Goal: Task Accomplishment & Management: Manage account settings

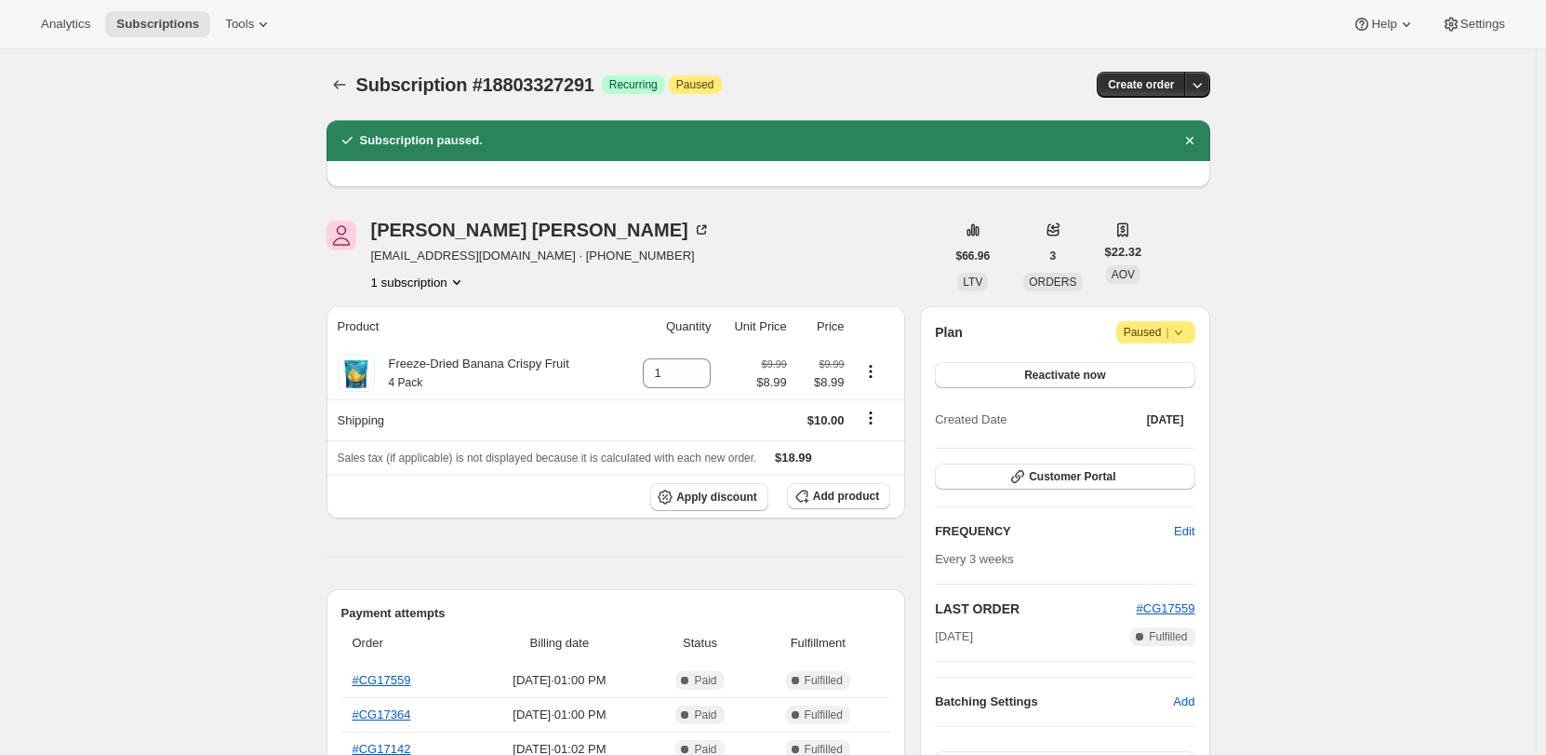
scroll to position [93, 0]
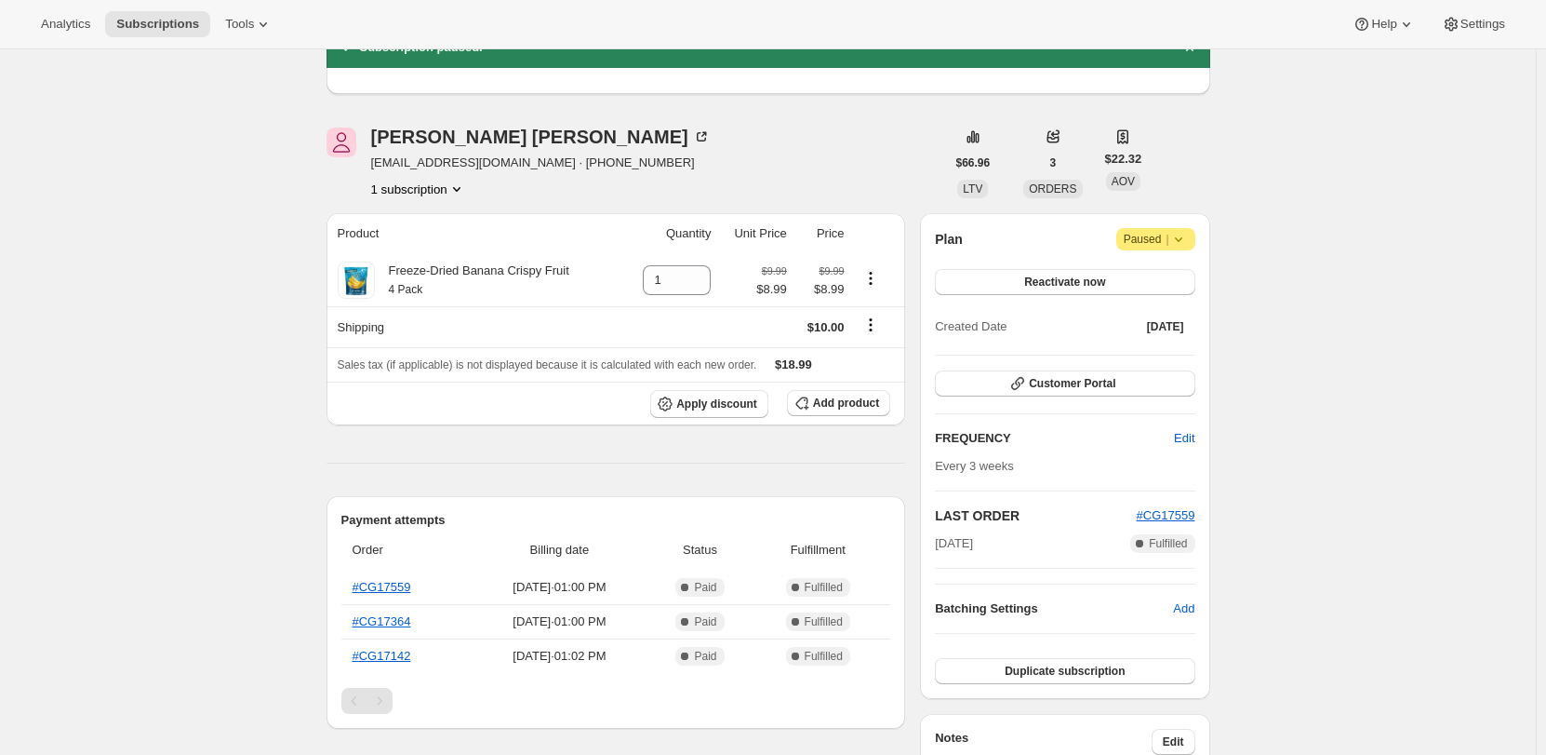
click at [1169, 244] on span "|" at bounding box center [1167, 239] width 3 height 15
click at [1178, 272] on span "Cancel subscription" at bounding box center [1162, 276] width 105 height 14
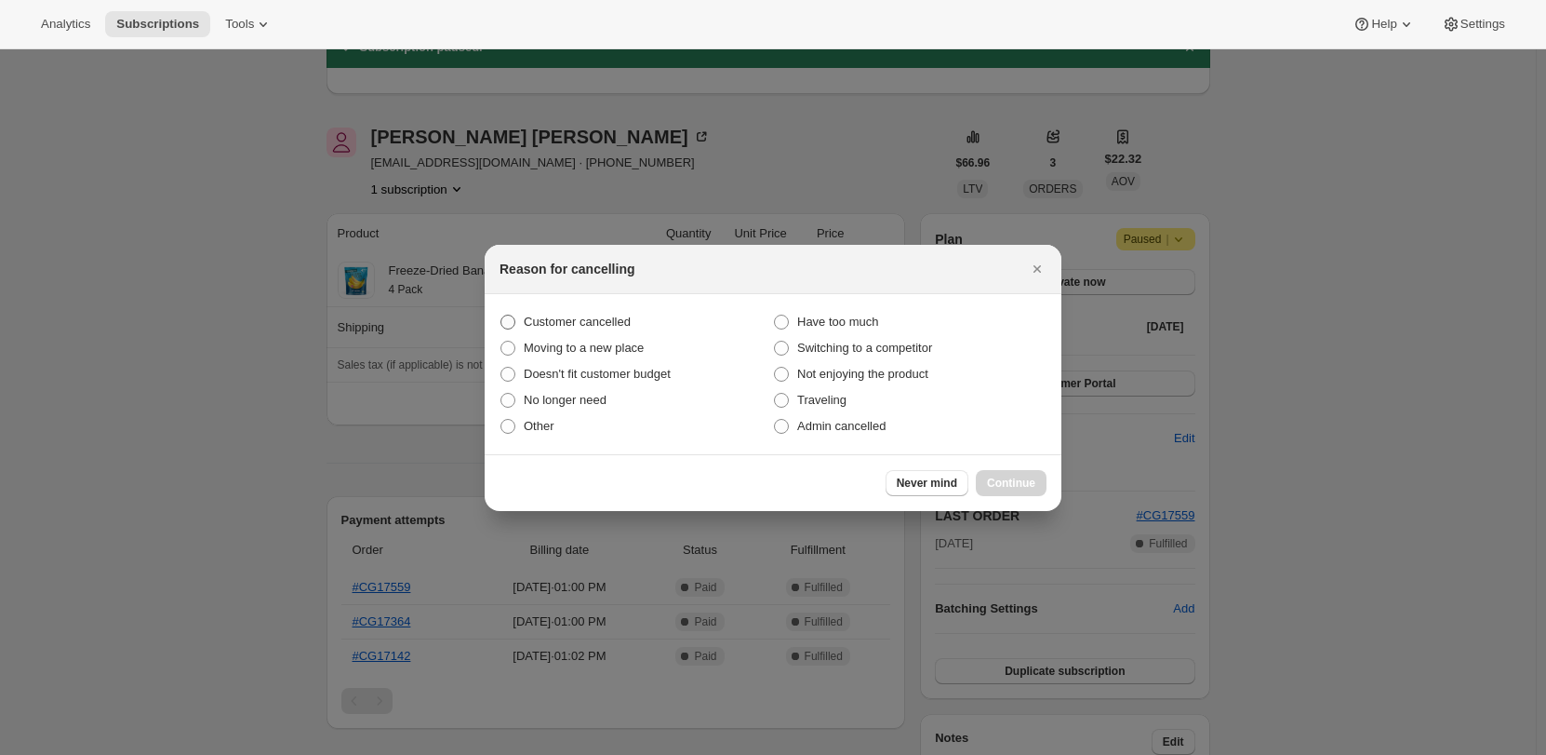
click at [554, 319] on span "Customer cancelled" at bounding box center [577, 321] width 107 height 14
click at [501, 315] on input "Customer cancelled" at bounding box center [501, 314] width 1 height 1
radio input "true"
click at [1026, 481] on span "Continue" at bounding box center [1011, 482] width 48 height 15
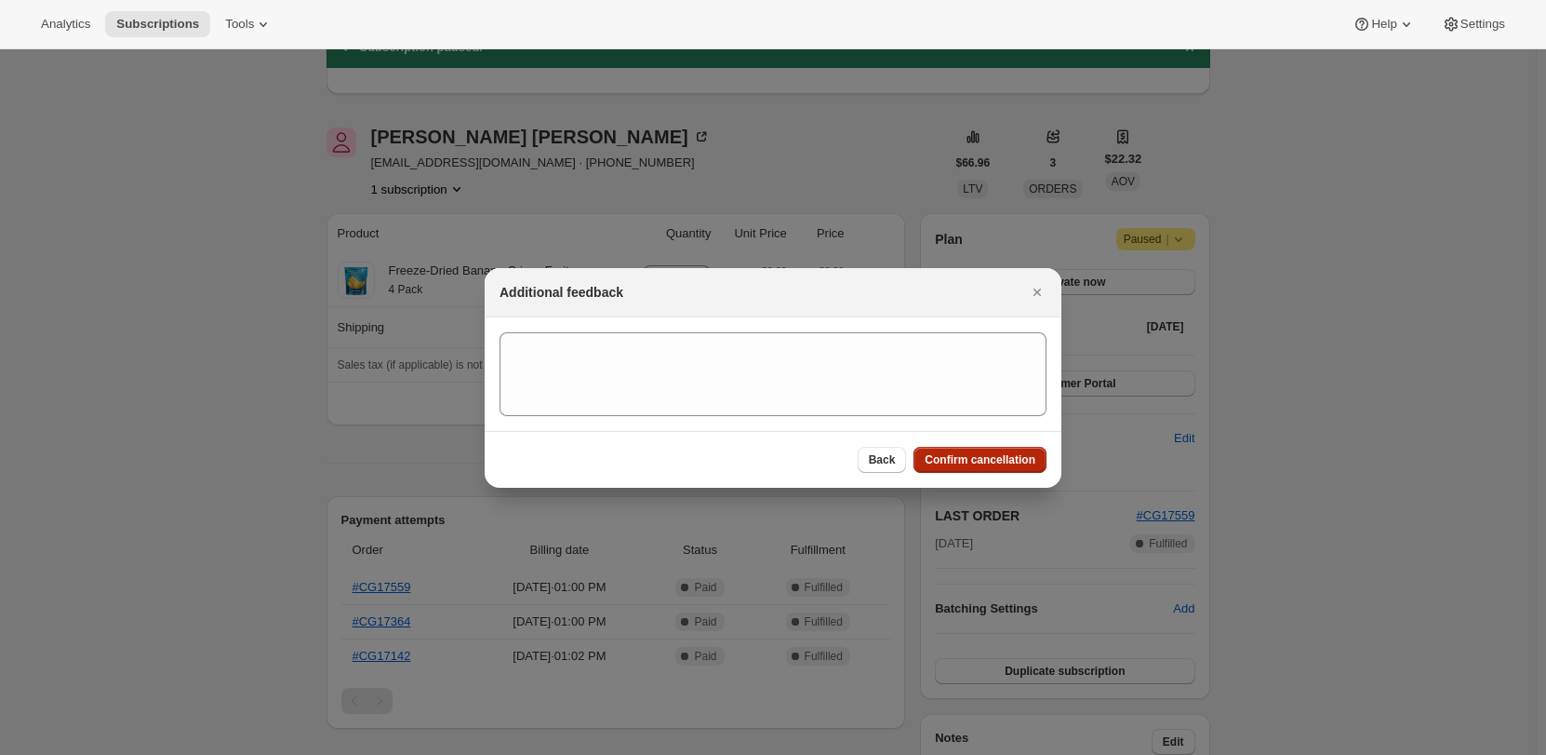
click at [1014, 455] on span "Confirm cancellation" at bounding box center [980, 459] width 111 height 15
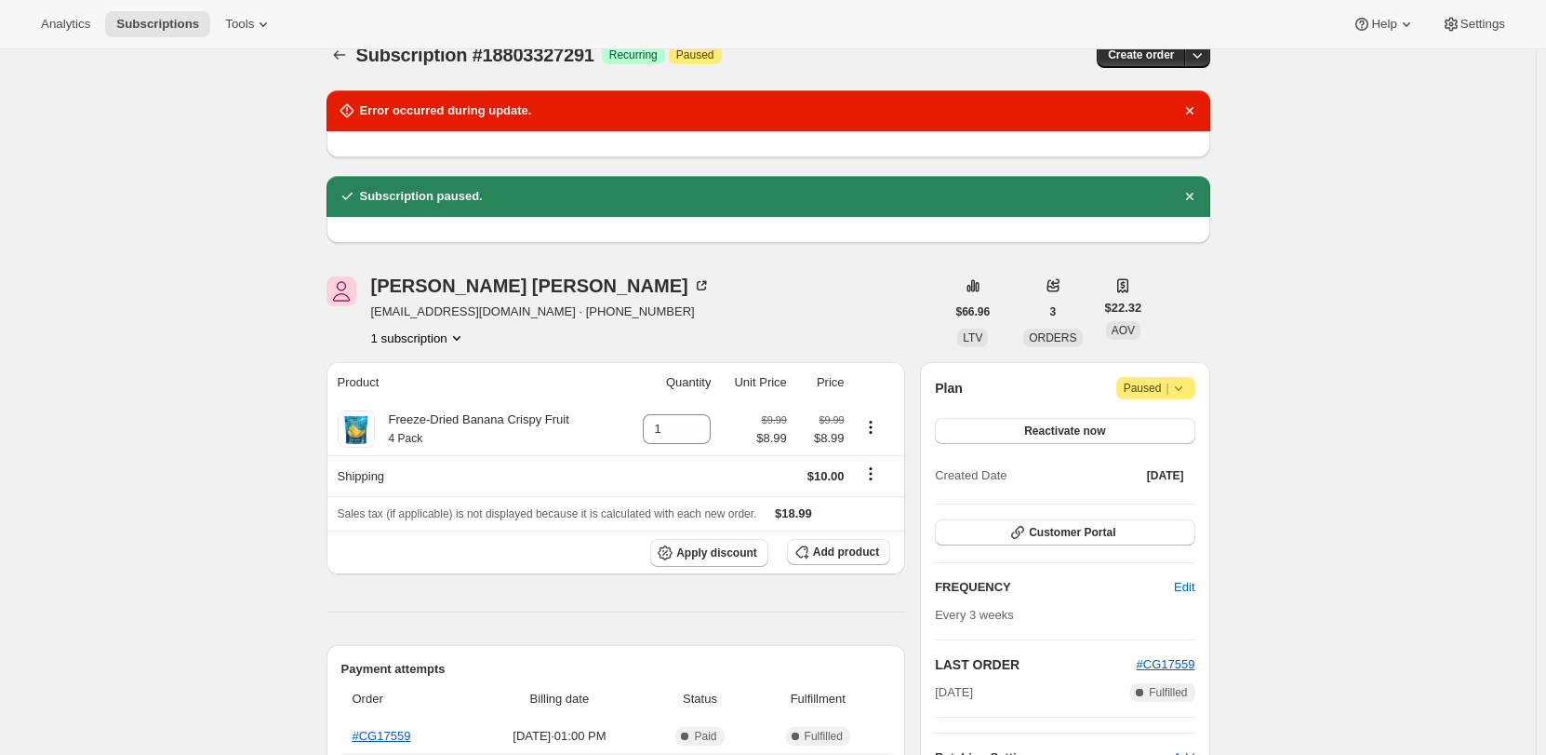
scroll to position [0, 0]
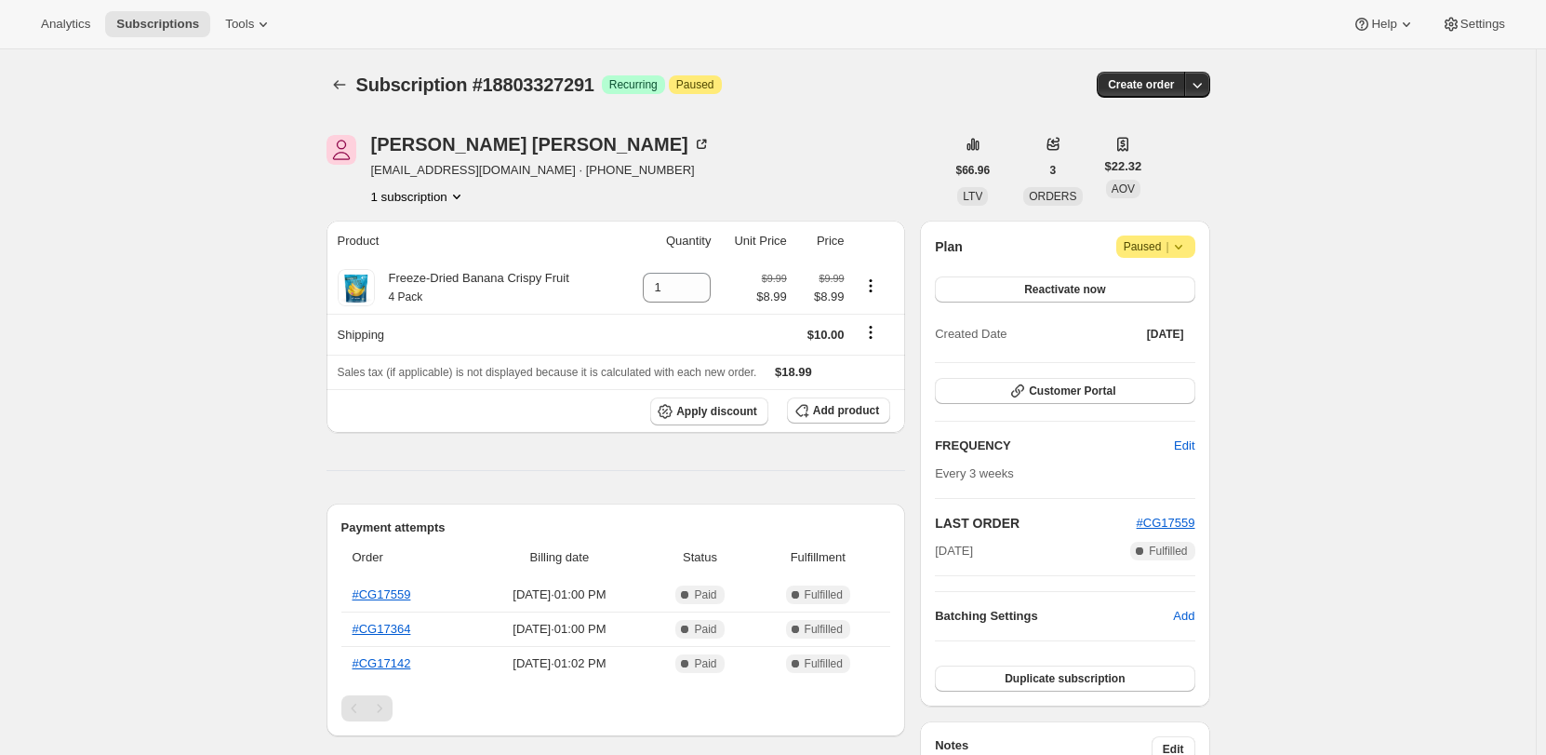
click at [1162, 243] on span "Paused |" at bounding box center [1156, 246] width 64 height 19
click at [1160, 277] on span "Cancel subscription" at bounding box center [1162, 283] width 105 height 14
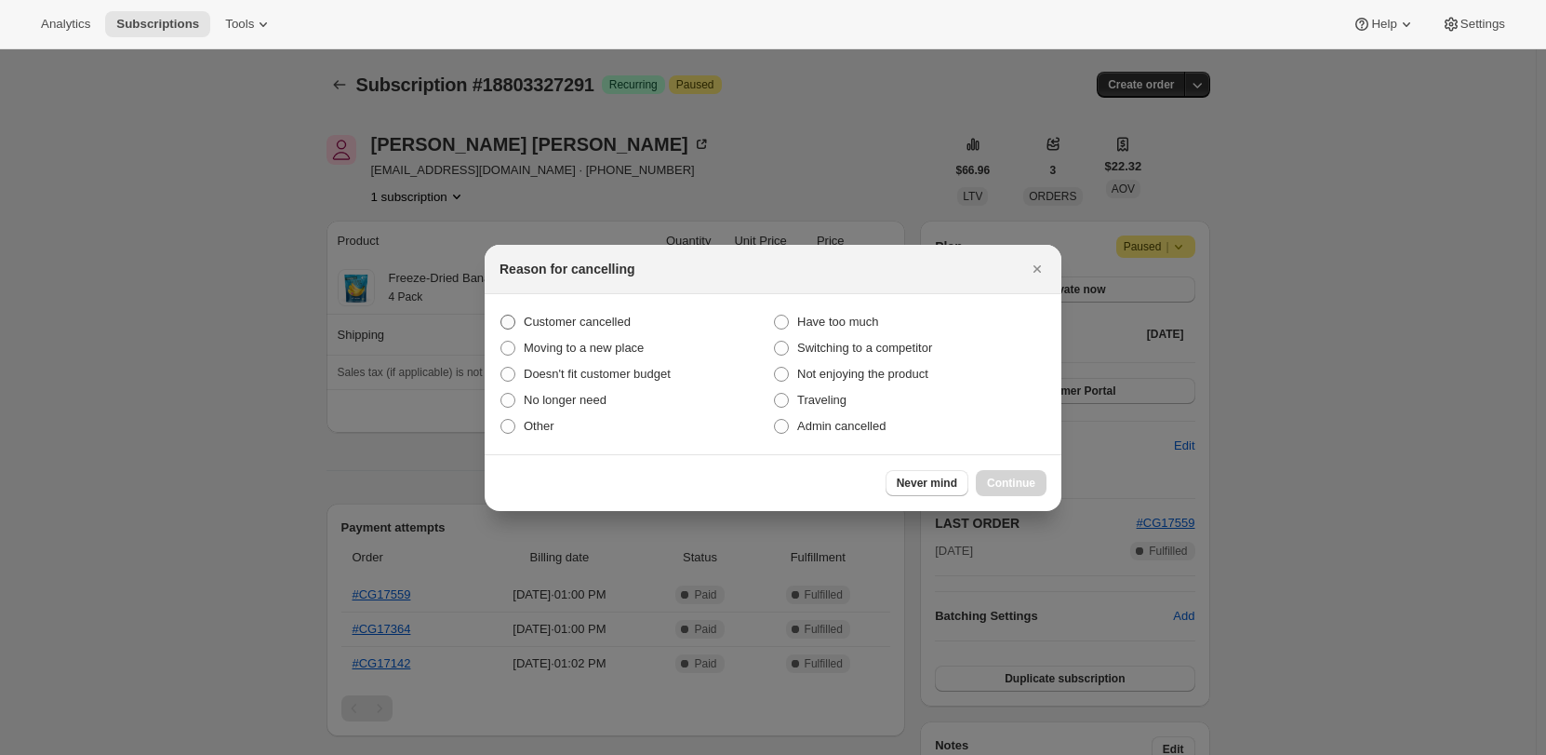
click at [575, 324] on span "Customer cancelled" at bounding box center [577, 321] width 107 height 14
click at [501, 315] on input "Customer cancelled" at bounding box center [501, 314] width 1 height 1
radio input "true"
click at [999, 481] on span "Continue" at bounding box center [1011, 482] width 48 height 15
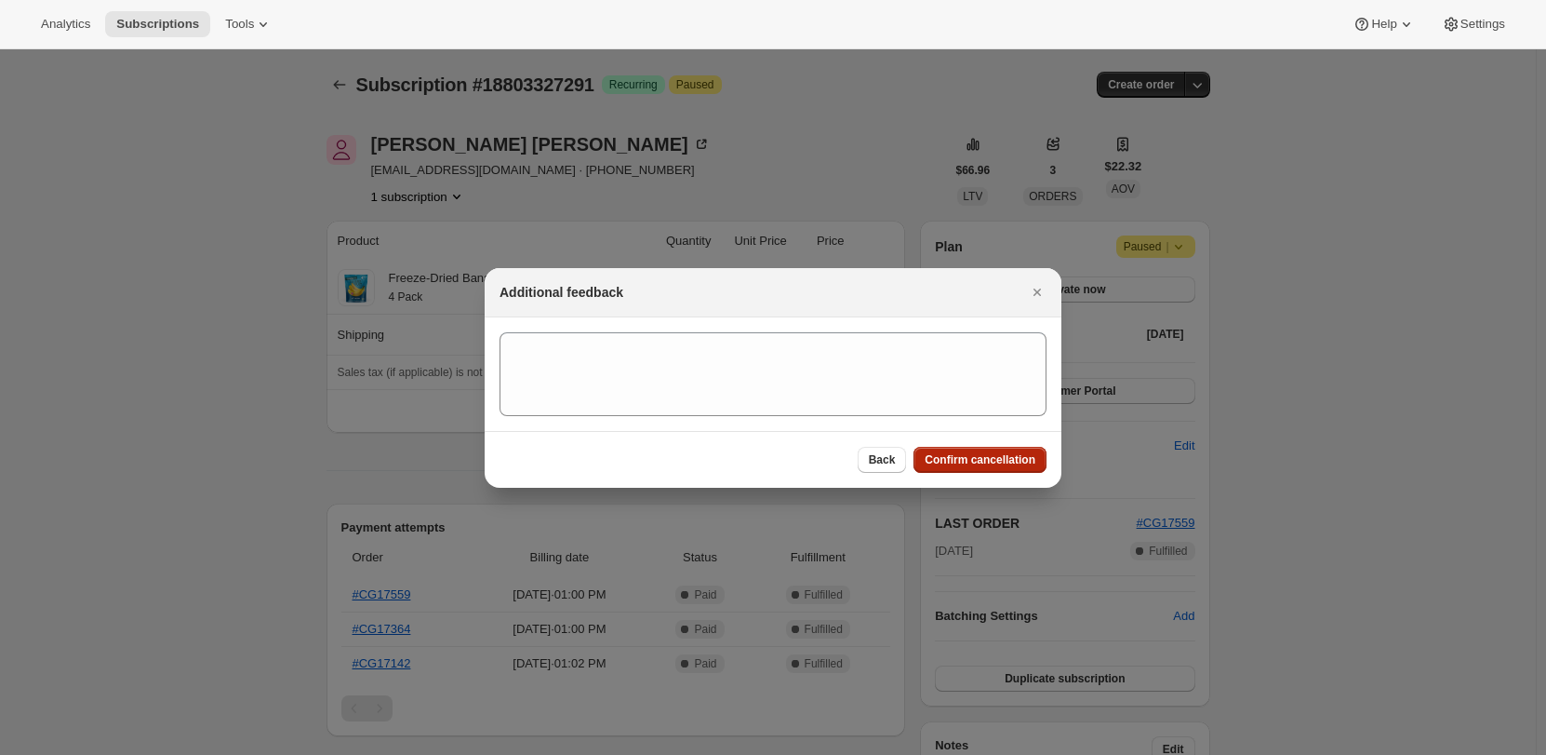
click at [1004, 468] on button "Confirm cancellation" at bounding box center [980, 460] width 133 height 26
